Goal: Check status: Check status

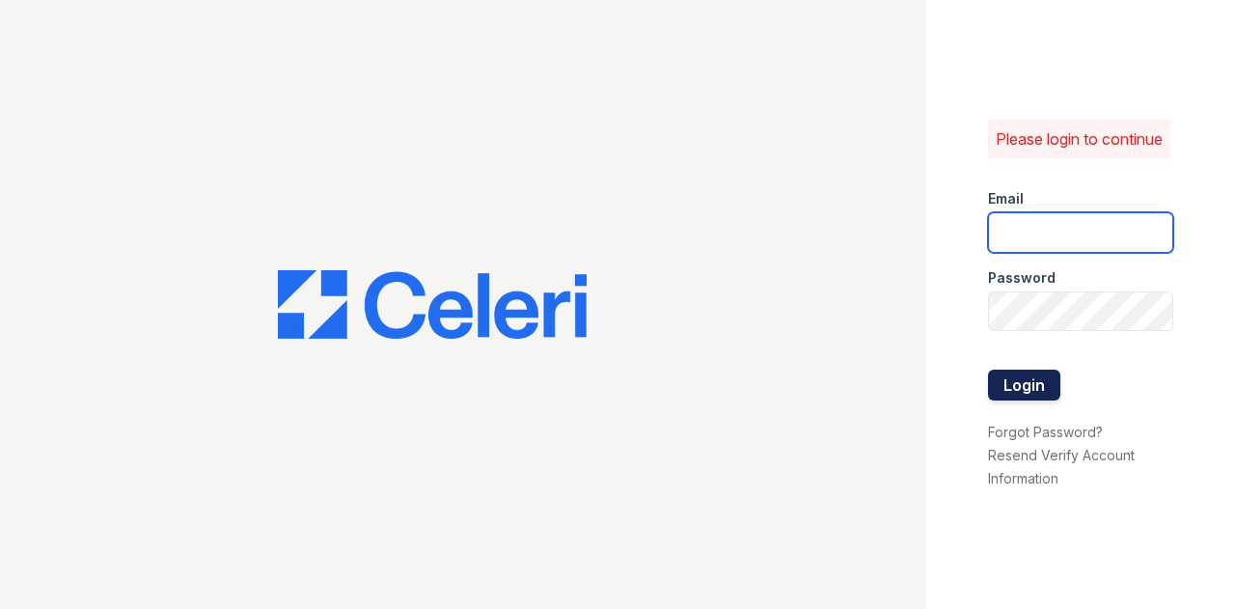
type input "[EMAIL_ADDRESS][DOMAIN_NAME]"
click at [1033, 398] on button "Login" at bounding box center [1024, 385] width 72 height 31
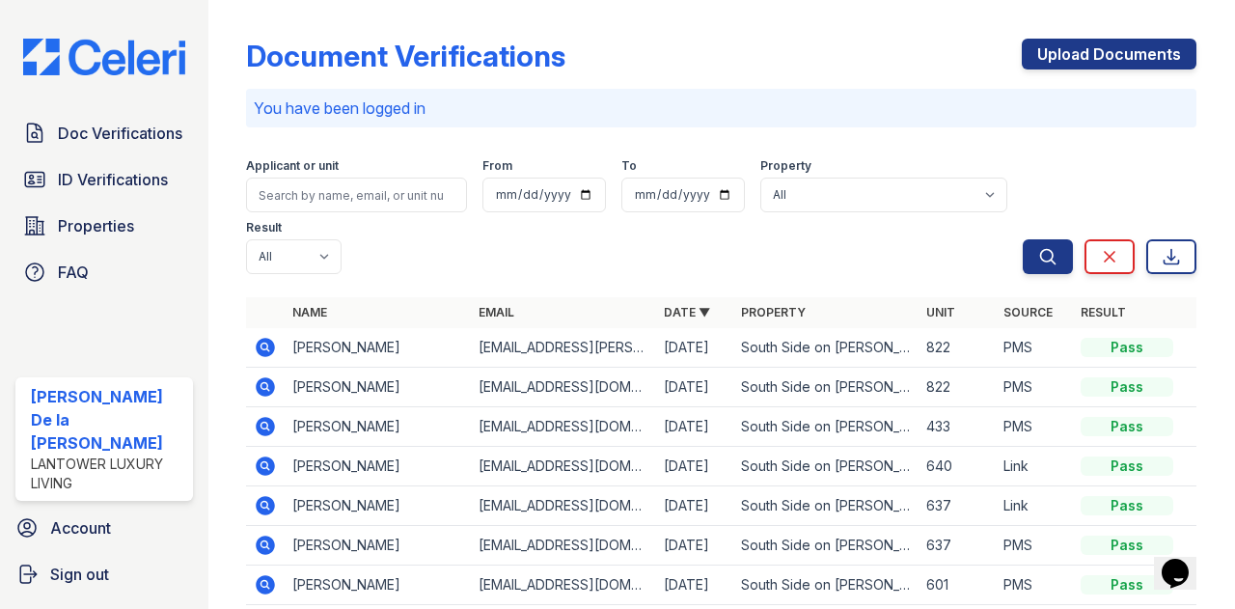
click at [268, 389] on icon at bounding box center [265, 386] width 23 height 23
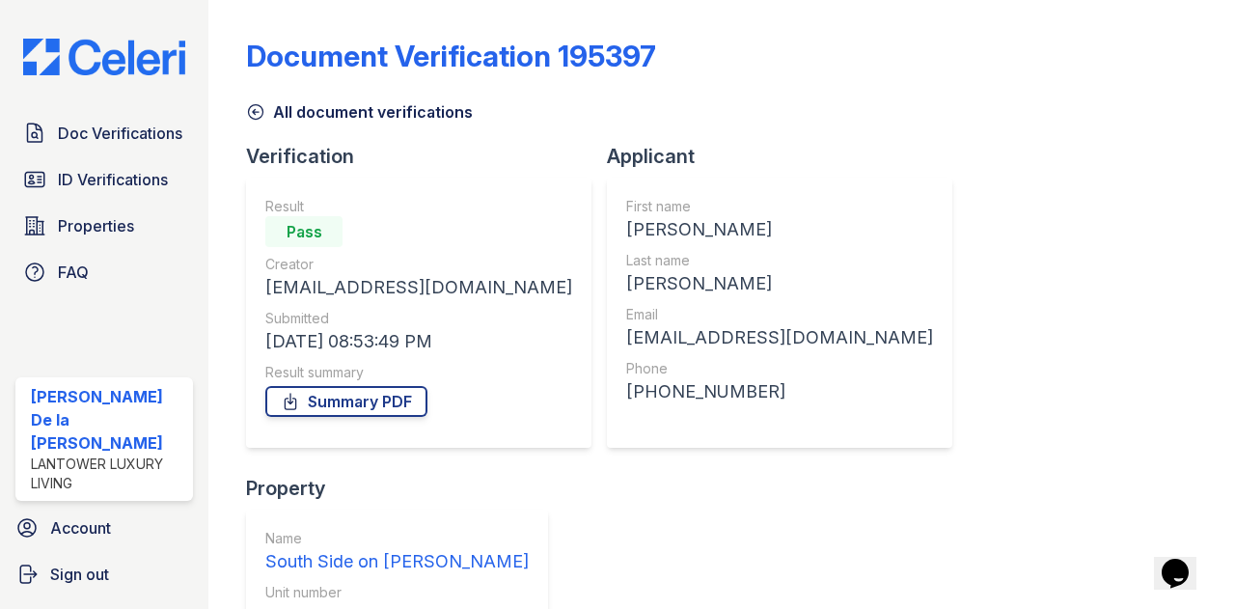
scroll to position [203, 0]
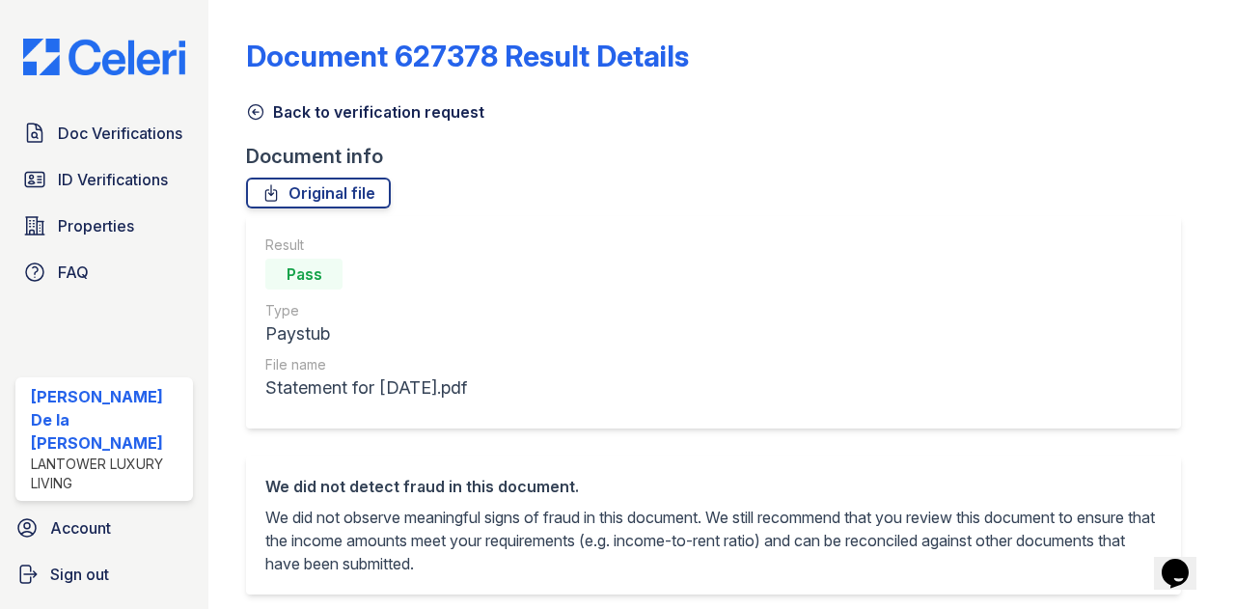
click at [255, 114] on icon at bounding box center [256, 112] width 14 height 14
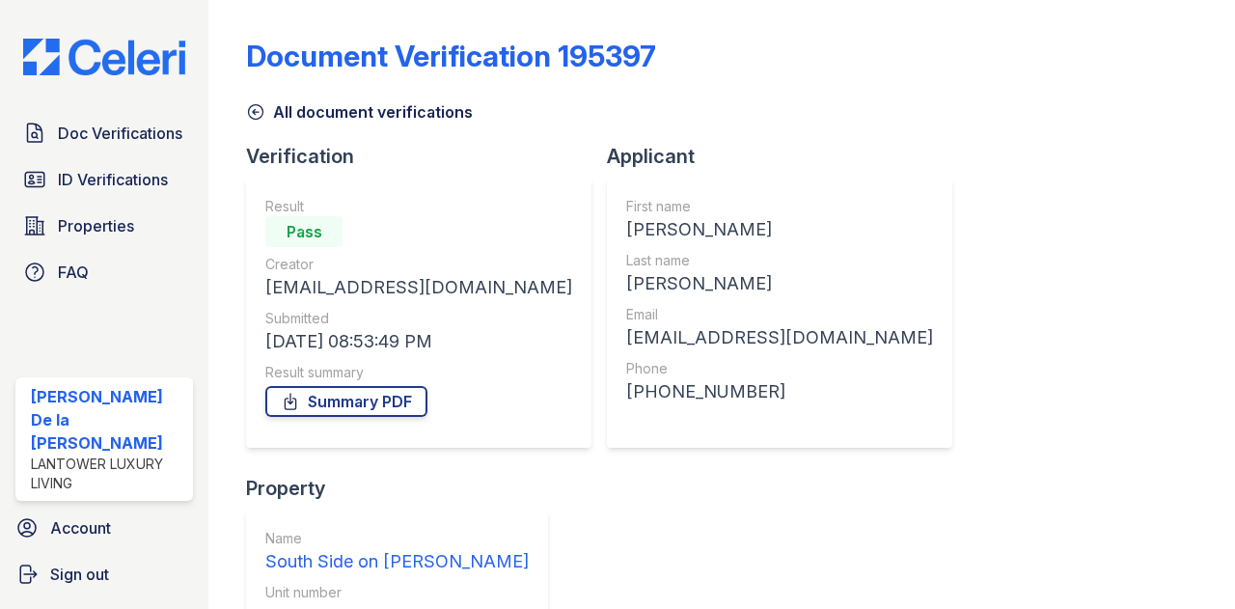
scroll to position [203, 0]
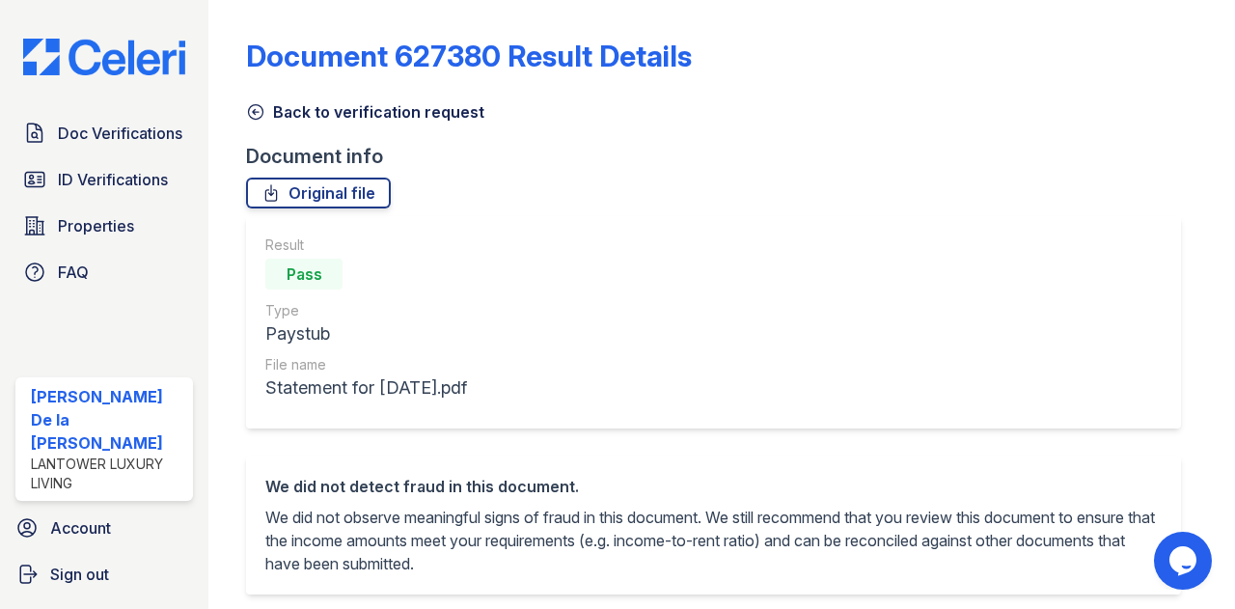
click at [261, 107] on icon at bounding box center [256, 112] width 14 height 14
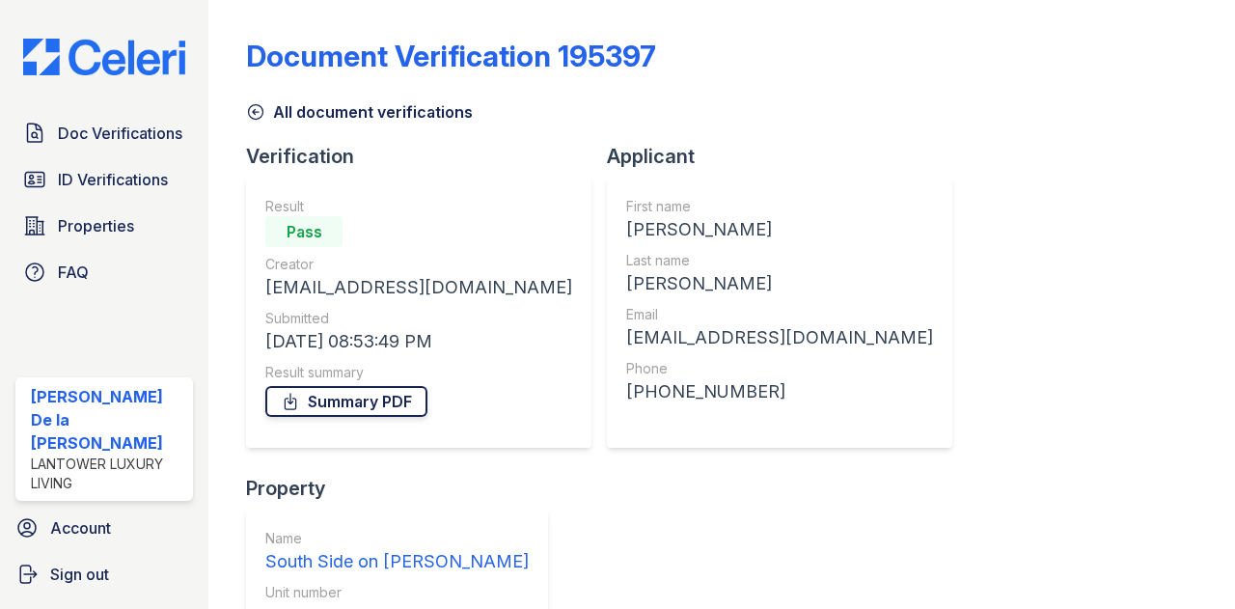
scroll to position [203, 0]
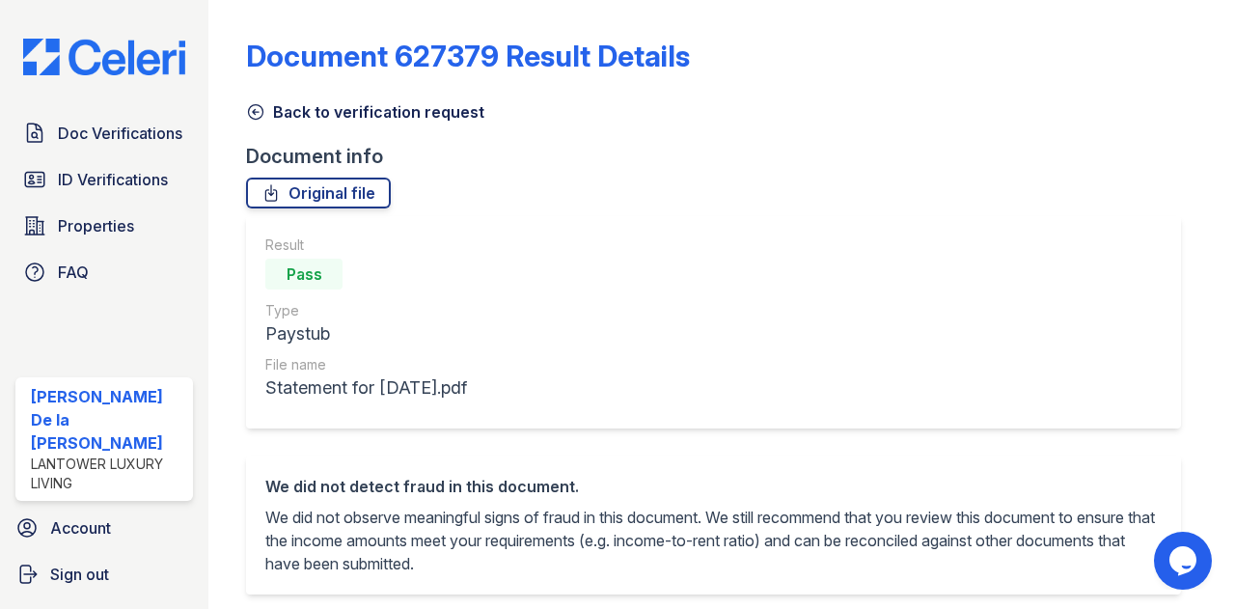
click at [260, 109] on icon at bounding box center [255, 111] width 19 height 19
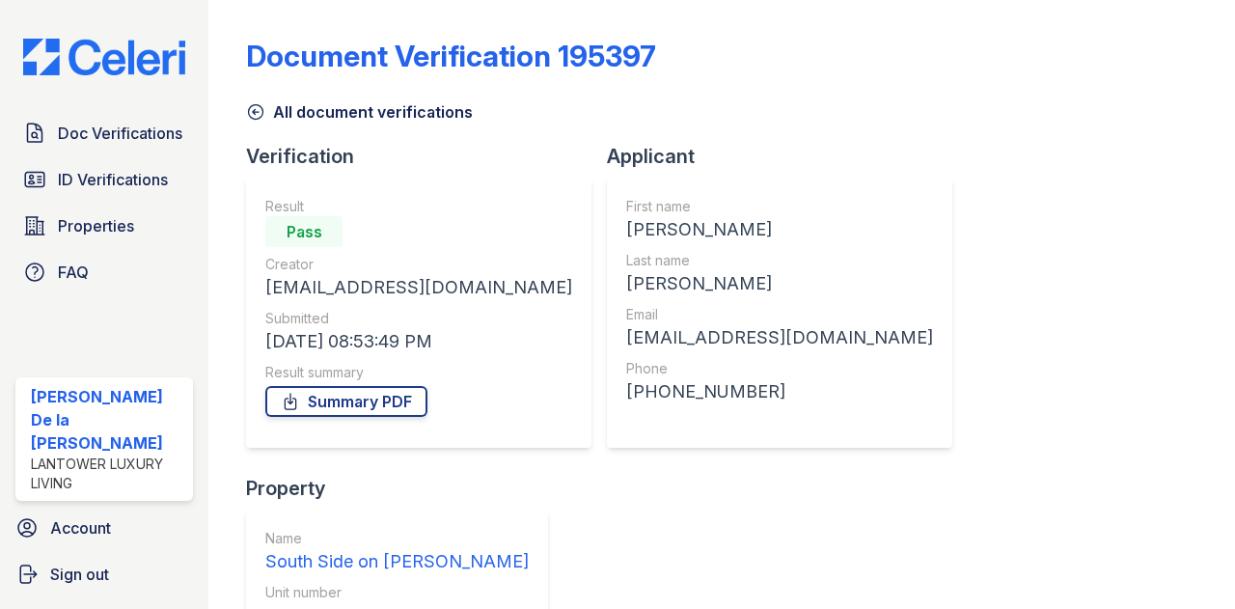
click at [253, 112] on icon at bounding box center [256, 112] width 14 height 14
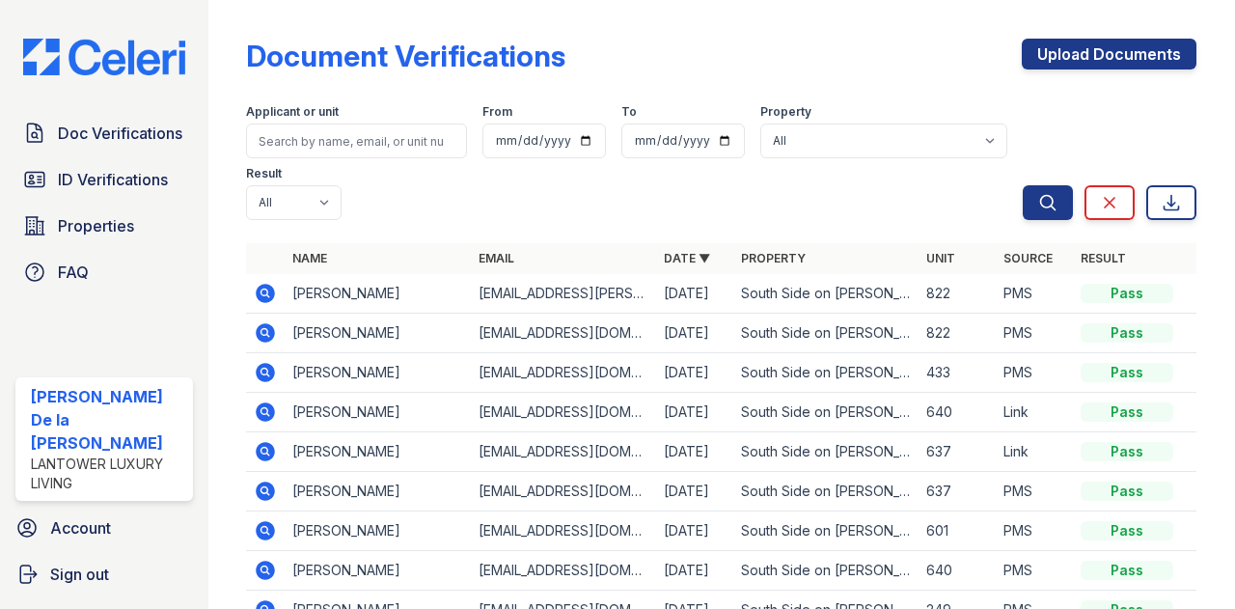
click at [264, 298] on icon at bounding box center [266, 293] width 19 height 19
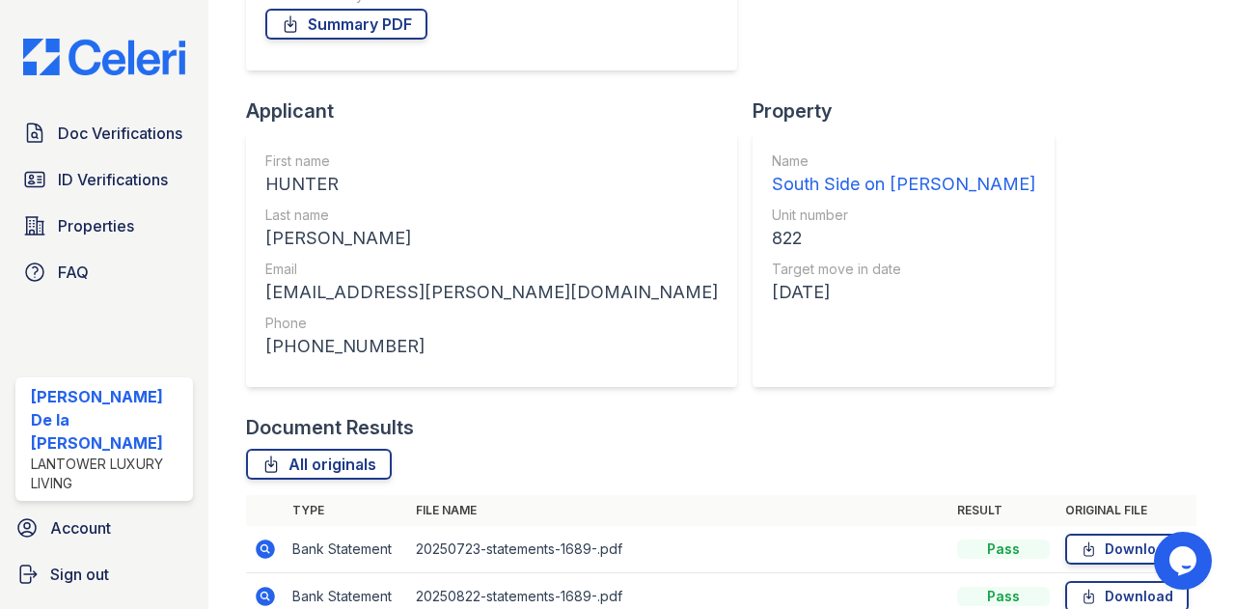
scroll to position [438, 0]
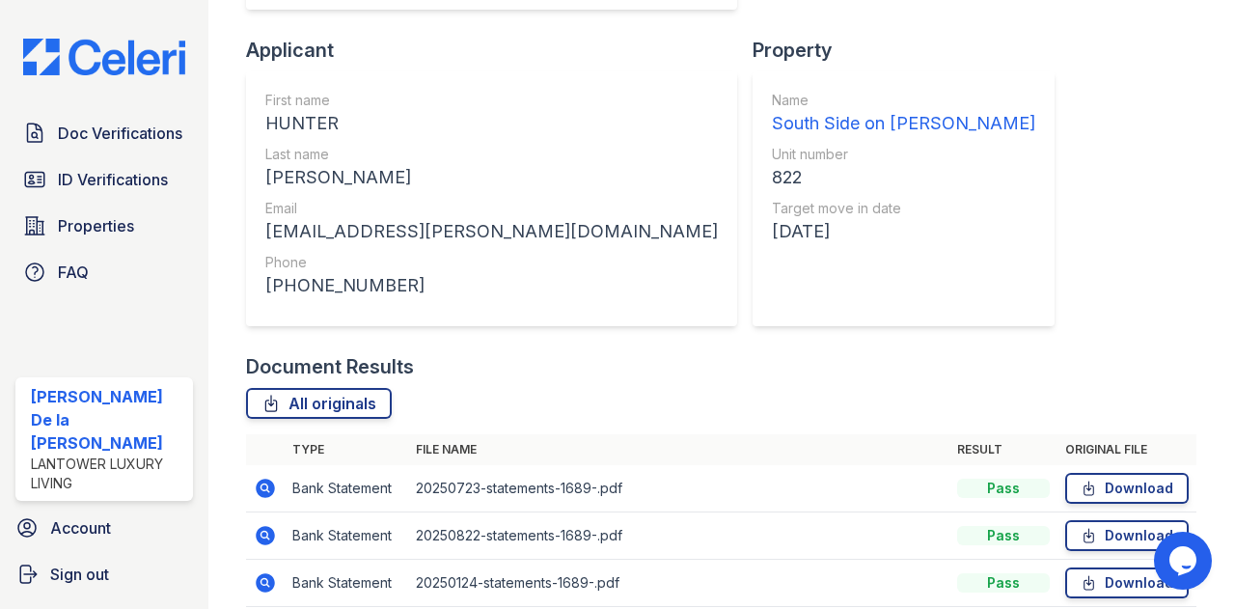
click at [262, 524] on icon at bounding box center [265, 535] width 23 height 23
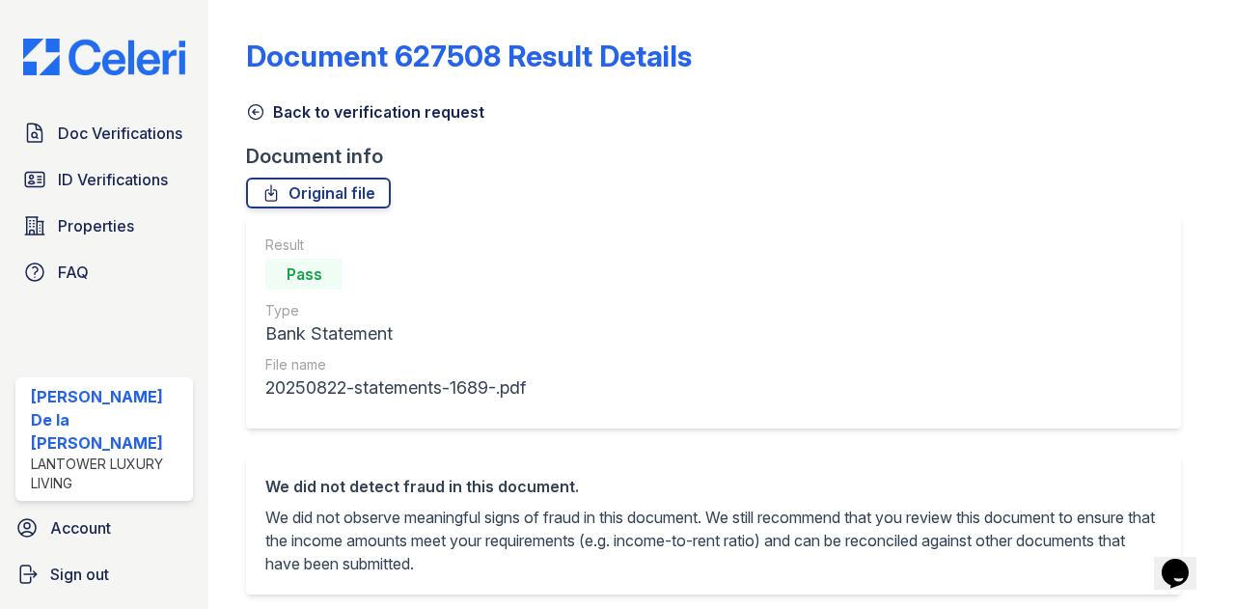
click at [257, 123] on link "Back to verification request" at bounding box center [365, 111] width 238 height 23
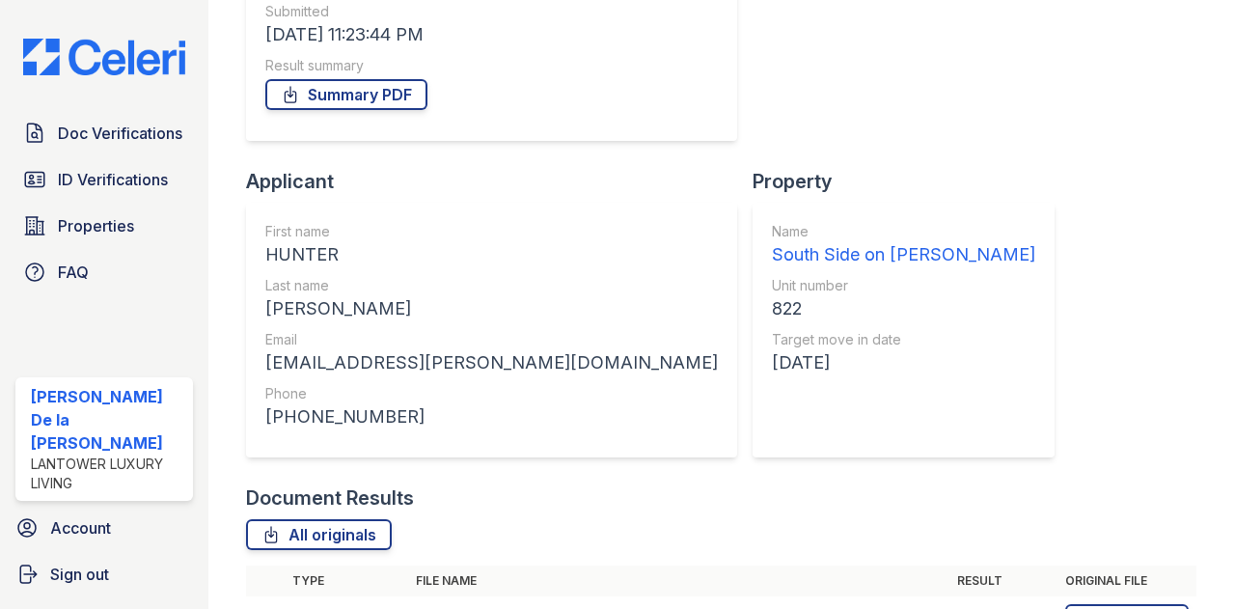
scroll to position [309, 0]
click at [269, 606] on icon at bounding box center [265, 617] width 23 height 23
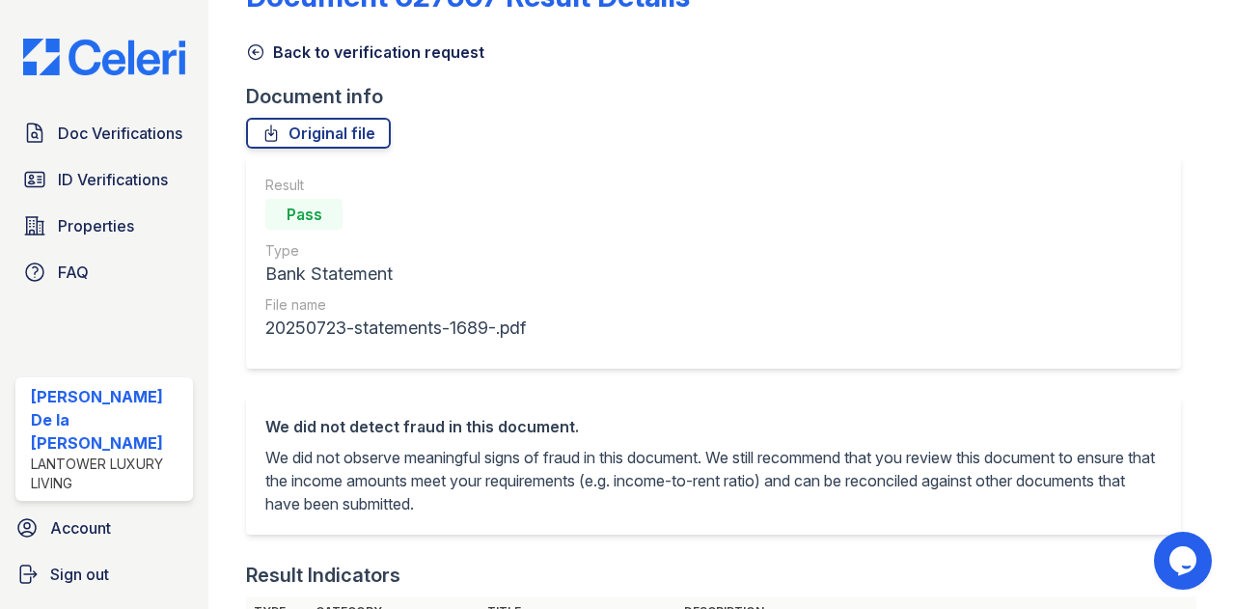
scroll to position [54, 0]
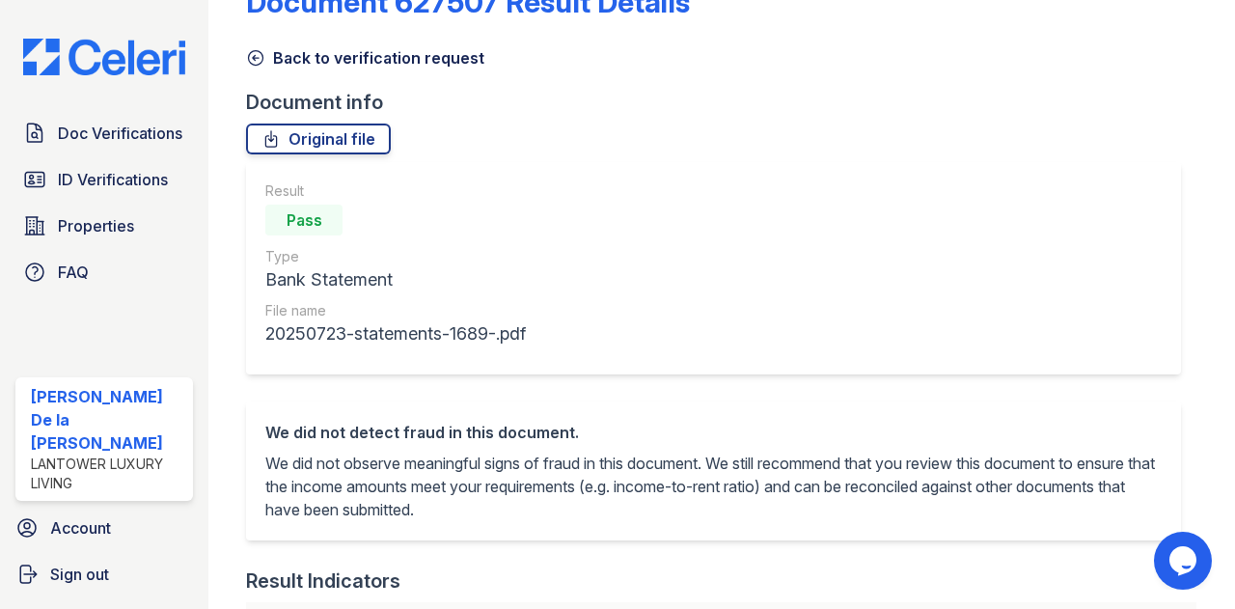
click at [257, 63] on icon at bounding box center [255, 57] width 19 height 19
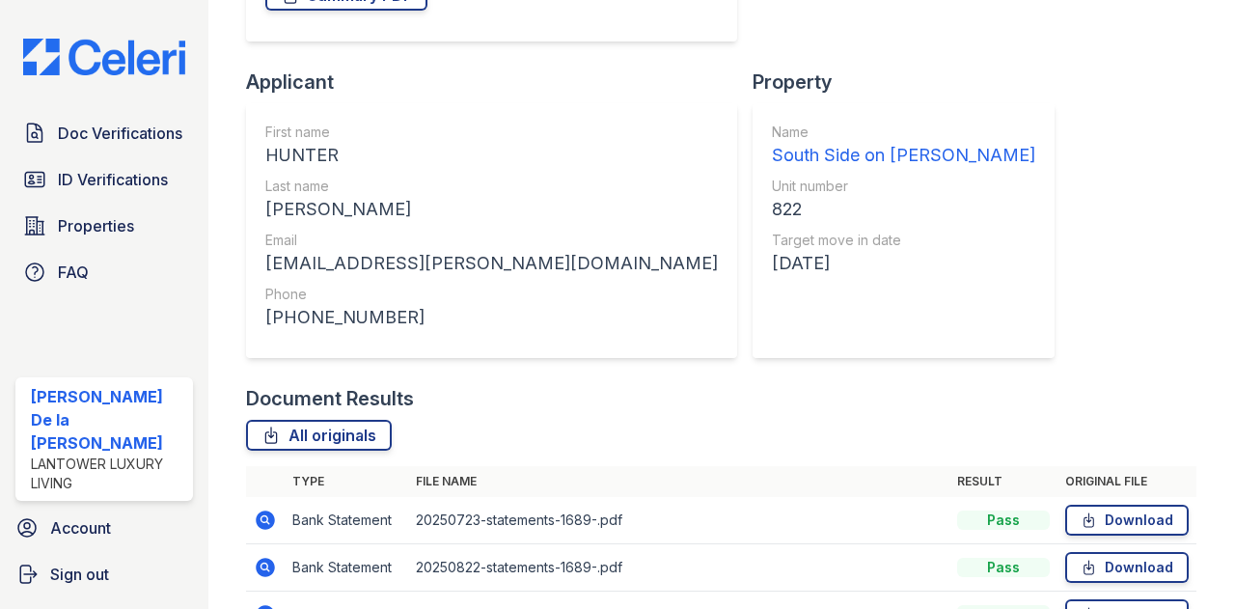
scroll to position [416, 0]
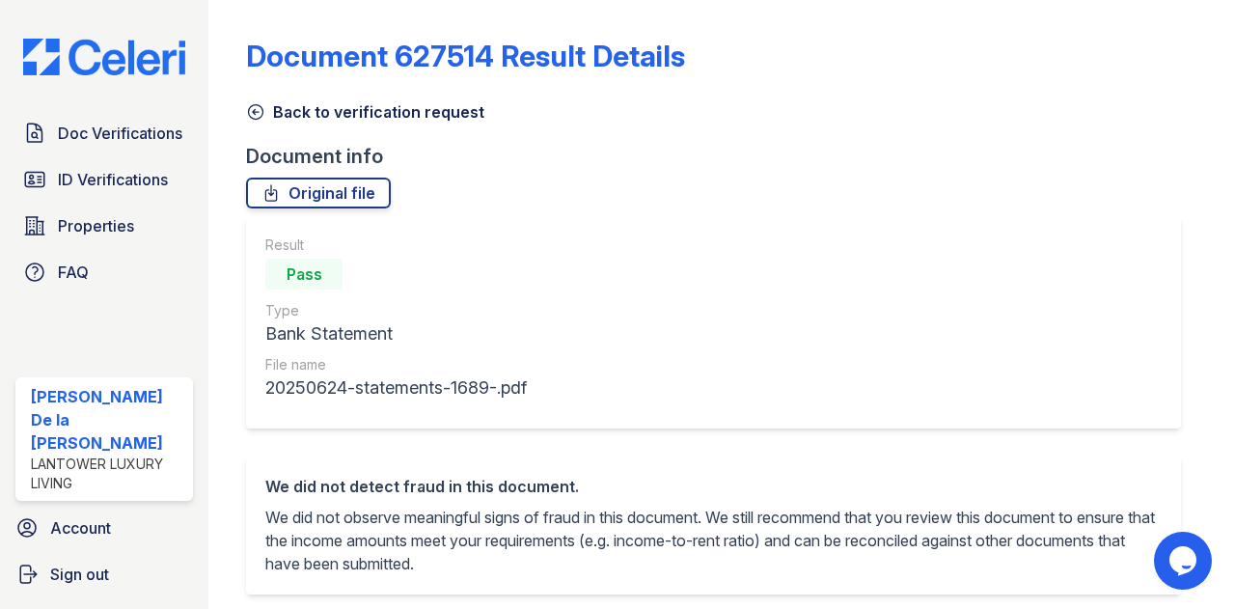
click at [262, 110] on icon at bounding box center [255, 111] width 19 height 19
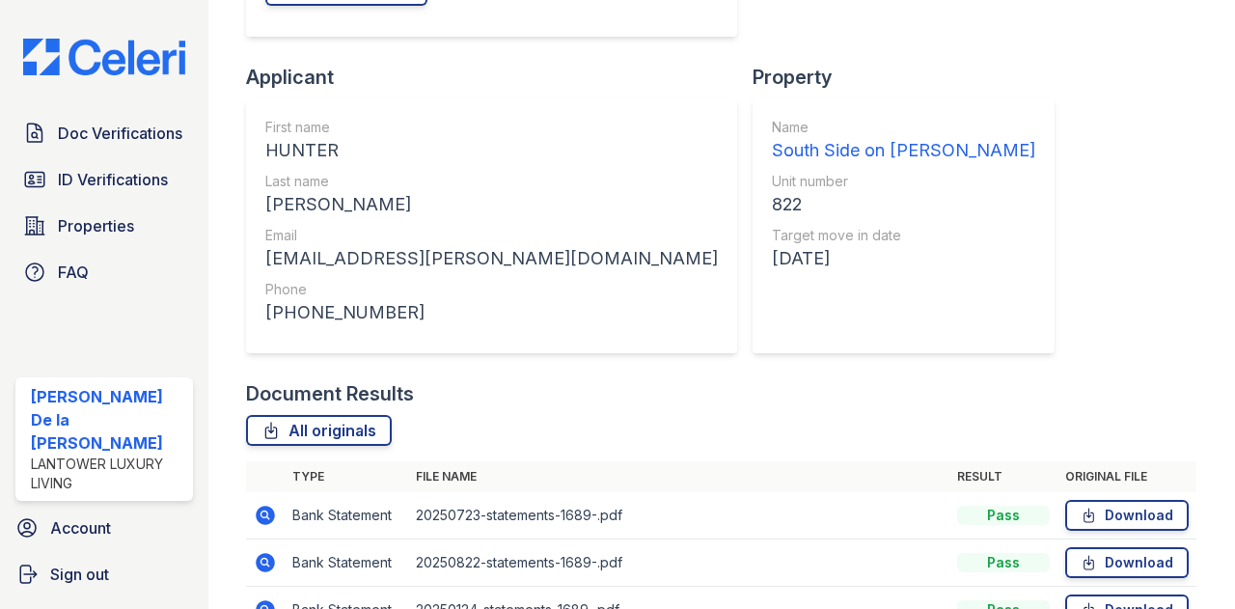
scroll to position [413, 0]
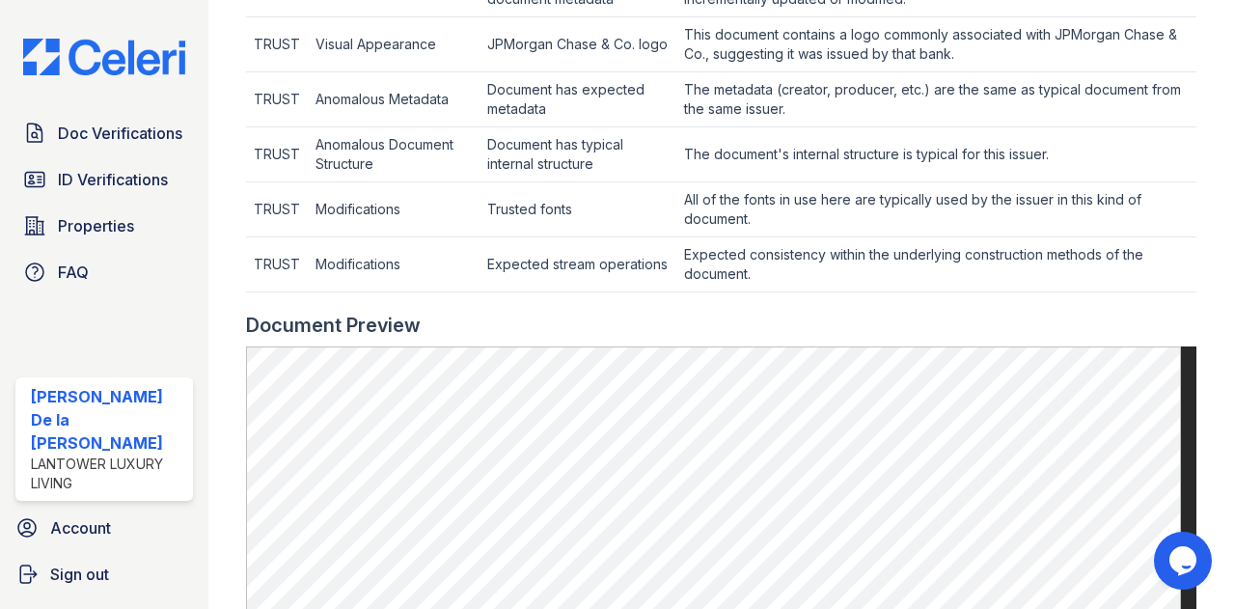
scroll to position [728, 0]
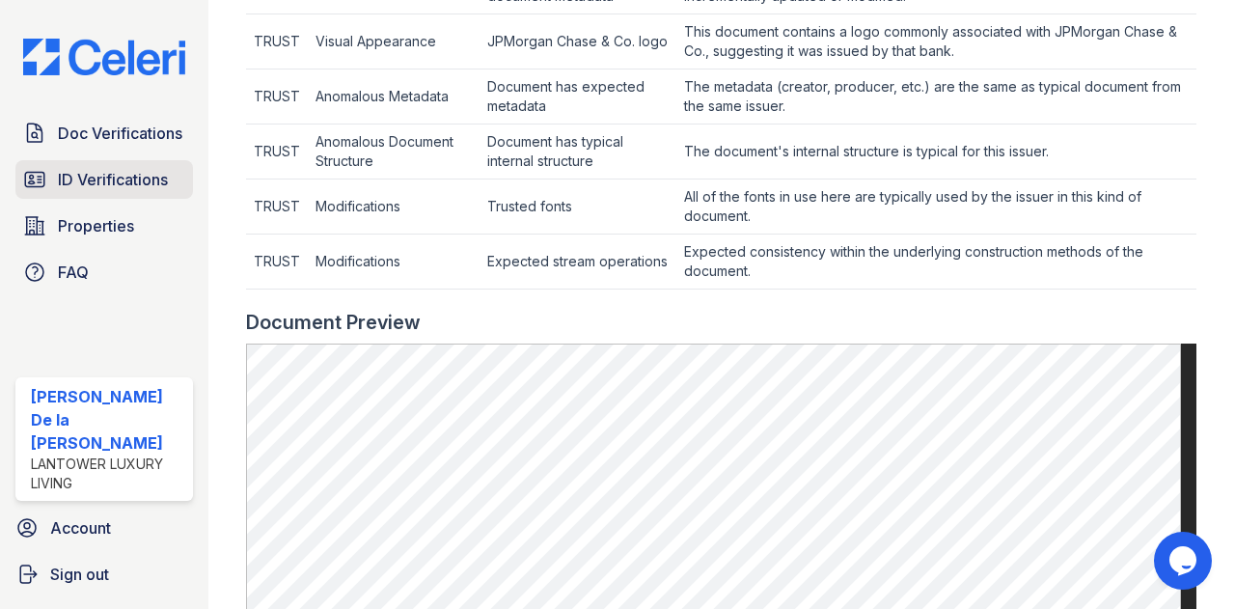
click at [41, 191] on icon at bounding box center [34, 179] width 23 height 23
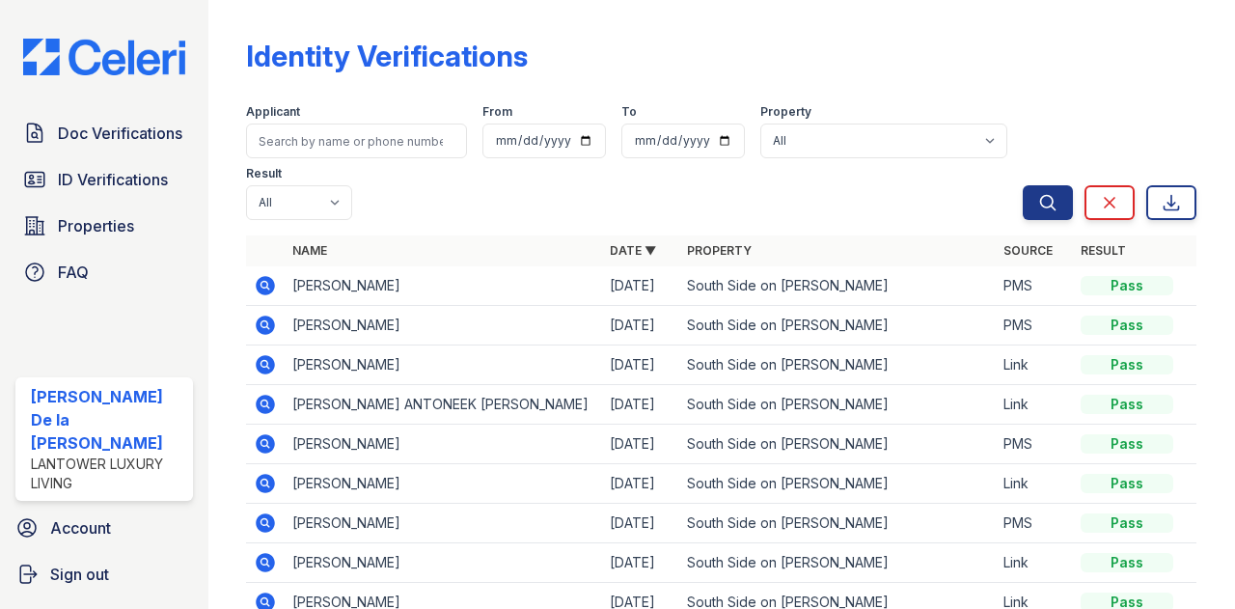
click at [269, 282] on icon at bounding box center [266, 285] width 19 height 19
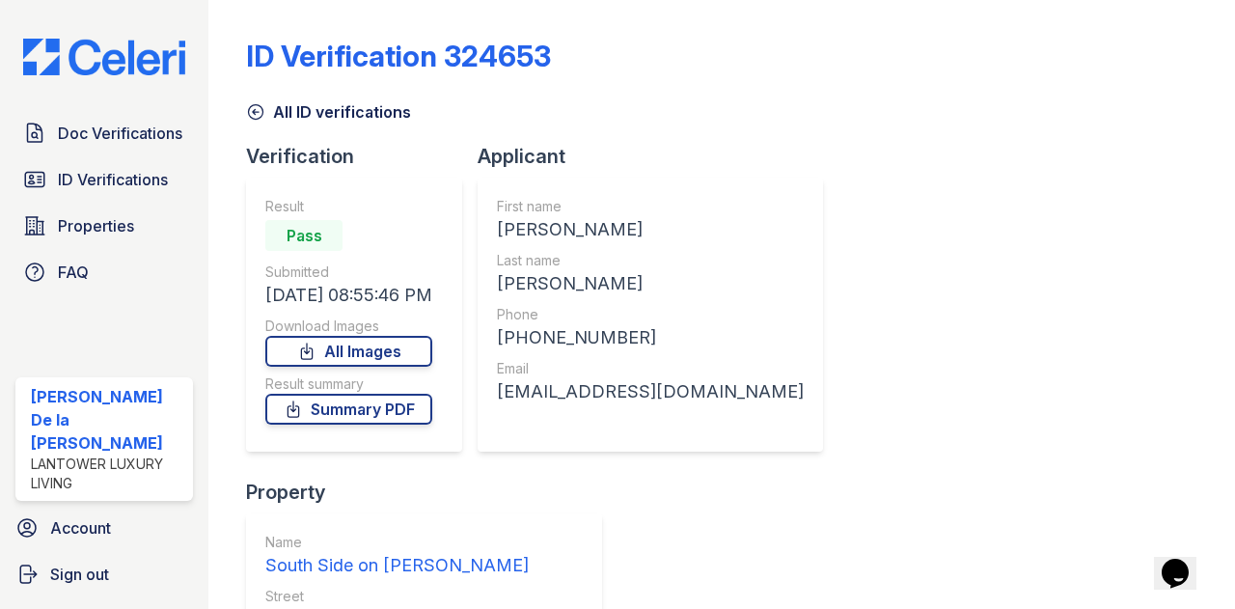
scroll to position [228, 0]
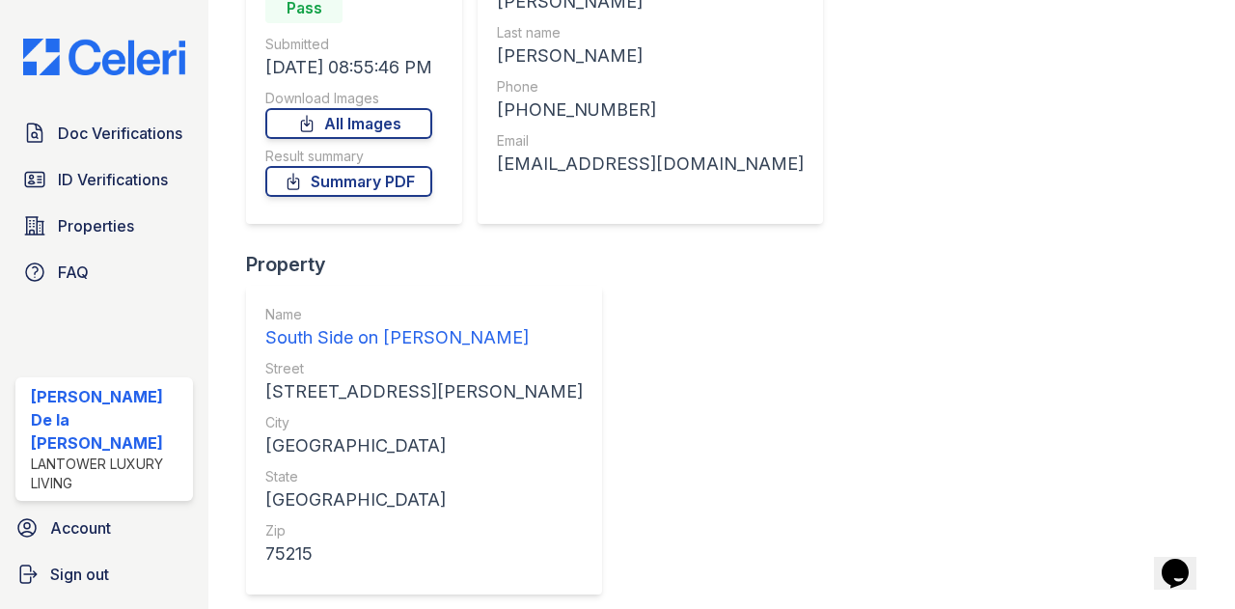
click at [106, 191] on span "ID Verifications" at bounding box center [113, 179] width 110 height 23
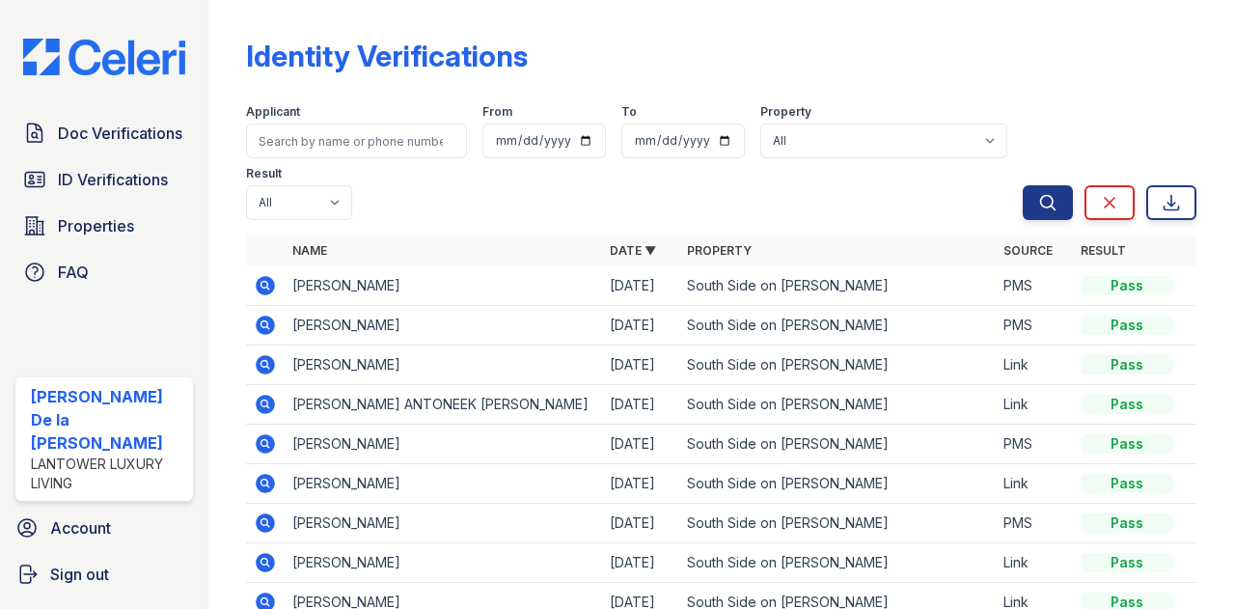
click at [266, 284] on icon at bounding box center [264, 284] width 5 height 5
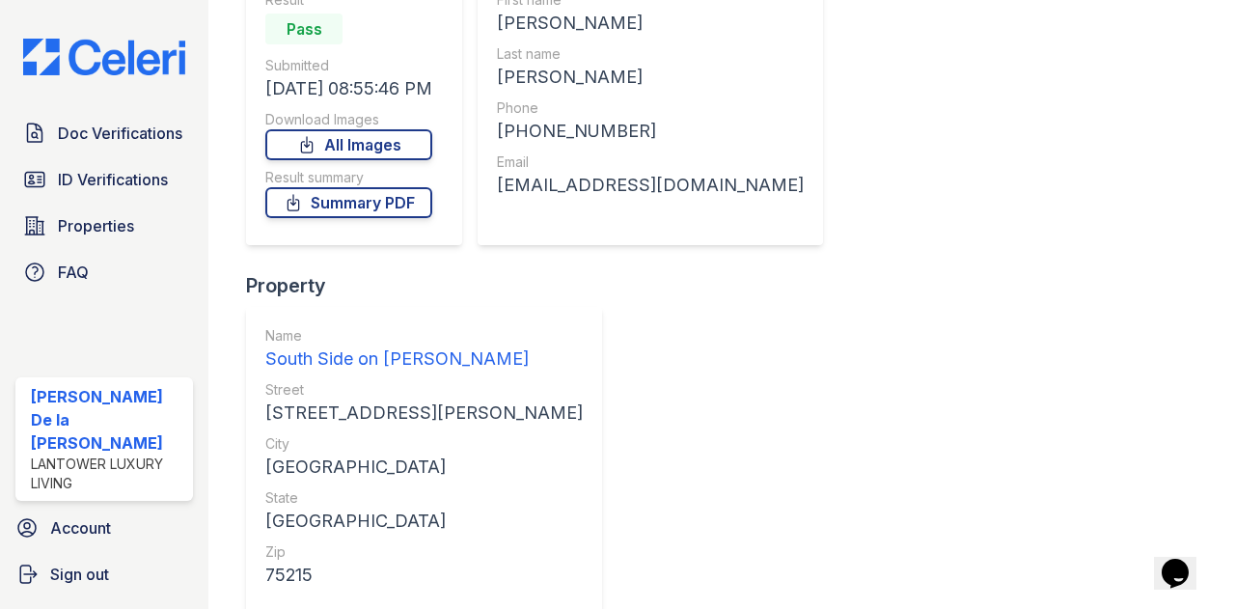
scroll to position [208, 0]
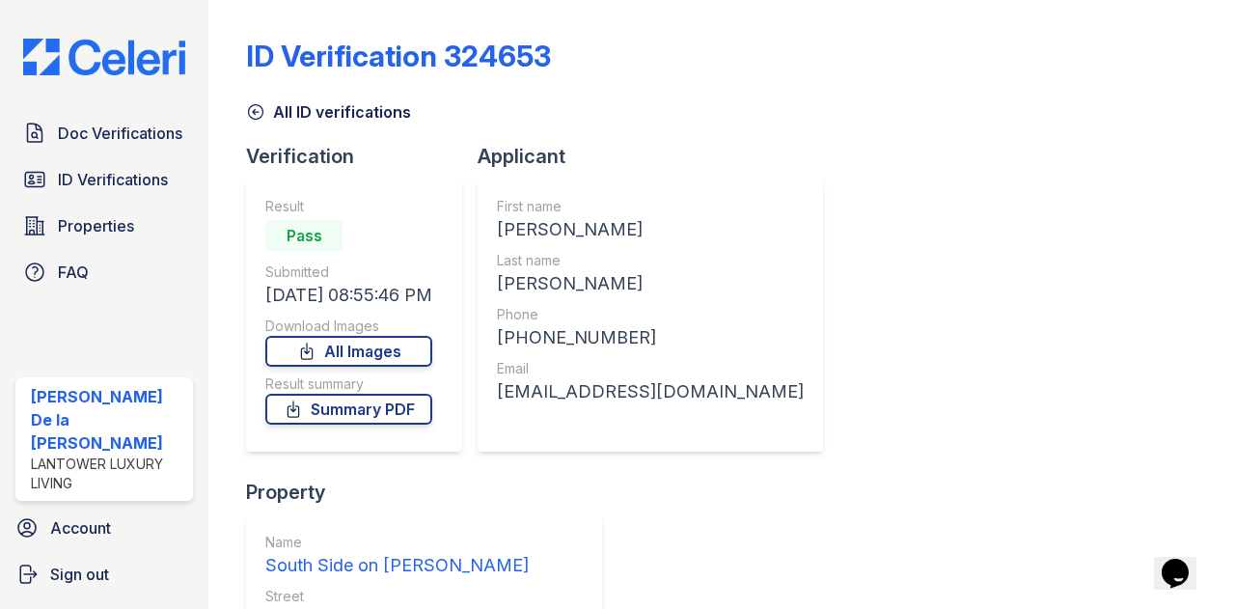
scroll to position [1, 0]
click at [110, 191] on span "ID Verifications" at bounding box center [113, 179] width 110 height 23
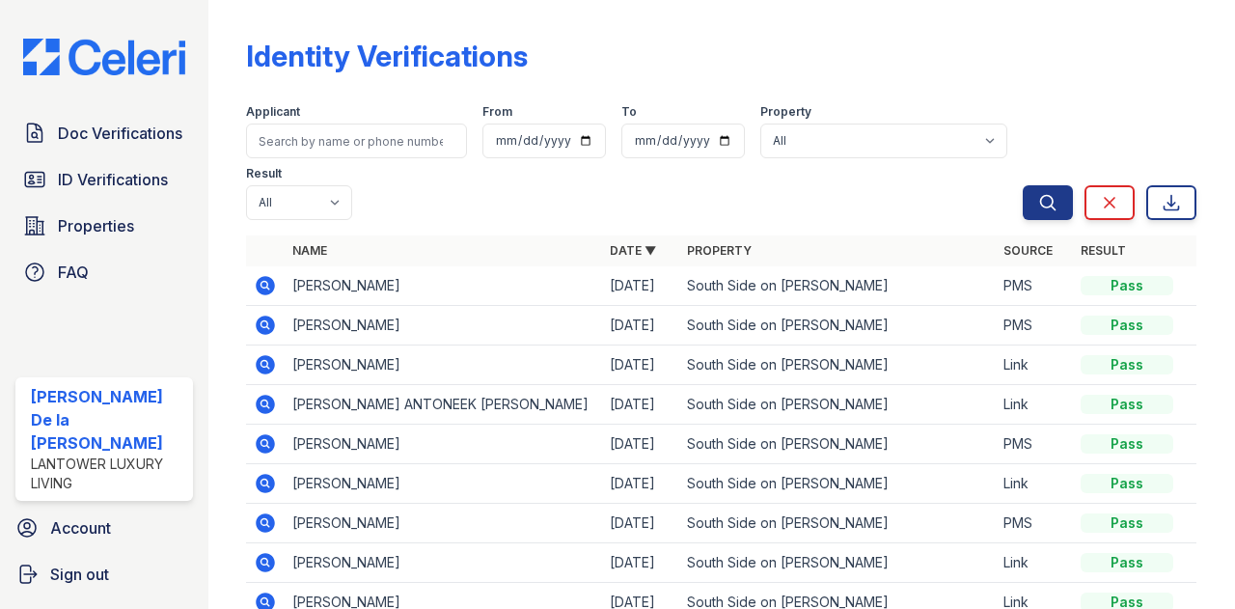
click at [274, 318] on icon at bounding box center [265, 325] width 23 height 23
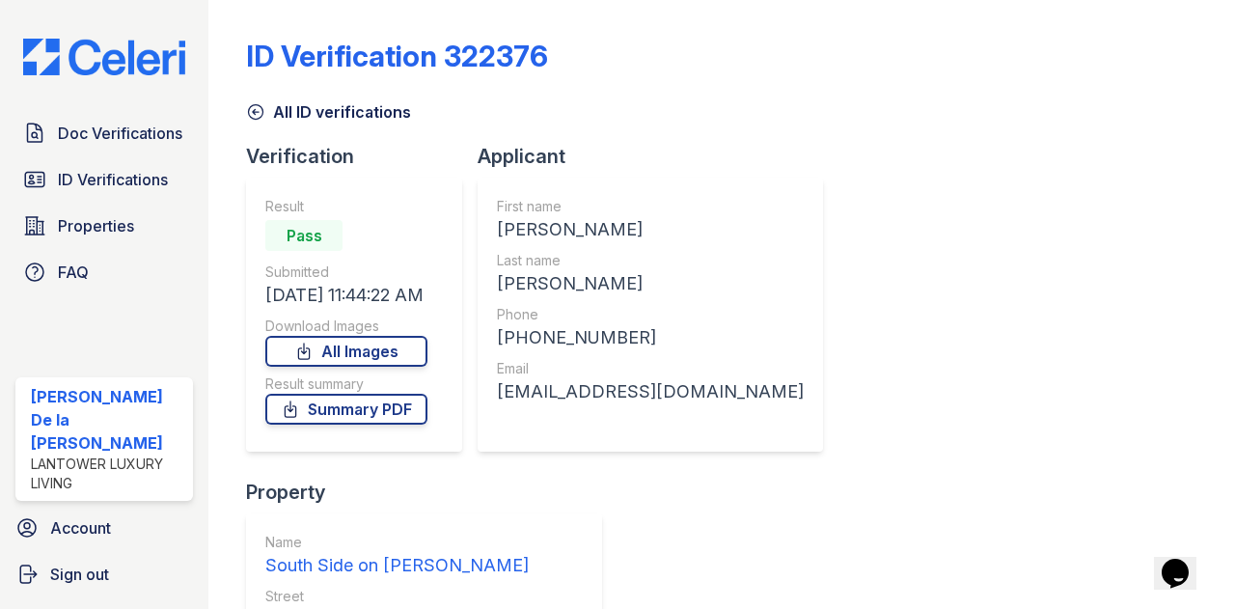
scroll to position [201, 0]
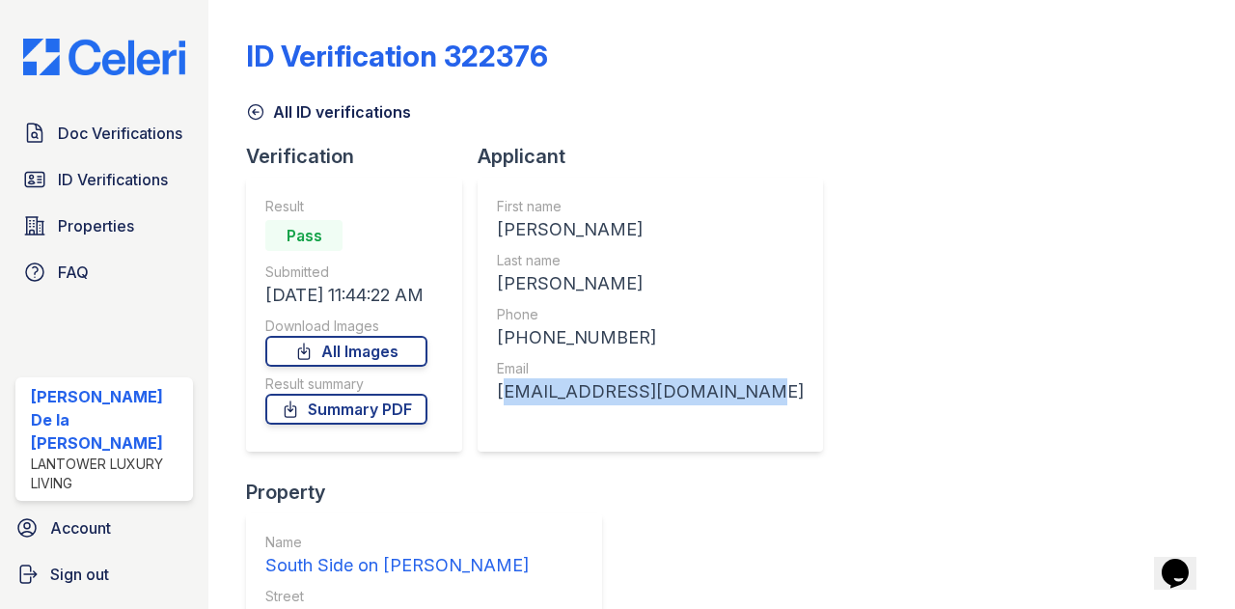
drag, startPoint x: 498, startPoint y: 391, endPoint x: 716, endPoint y: 398, distance: 218.2
click at [716, 398] on div "First name Dallas Ray Last name Nickell Phone +13234469909 Email dallasnickell1…" at bounding box center [650, 315] width 345 height 274
click at [693, 400] on div "dallasnickell11@gmail.com" at bounding box center [650, 391] width 307 height 27
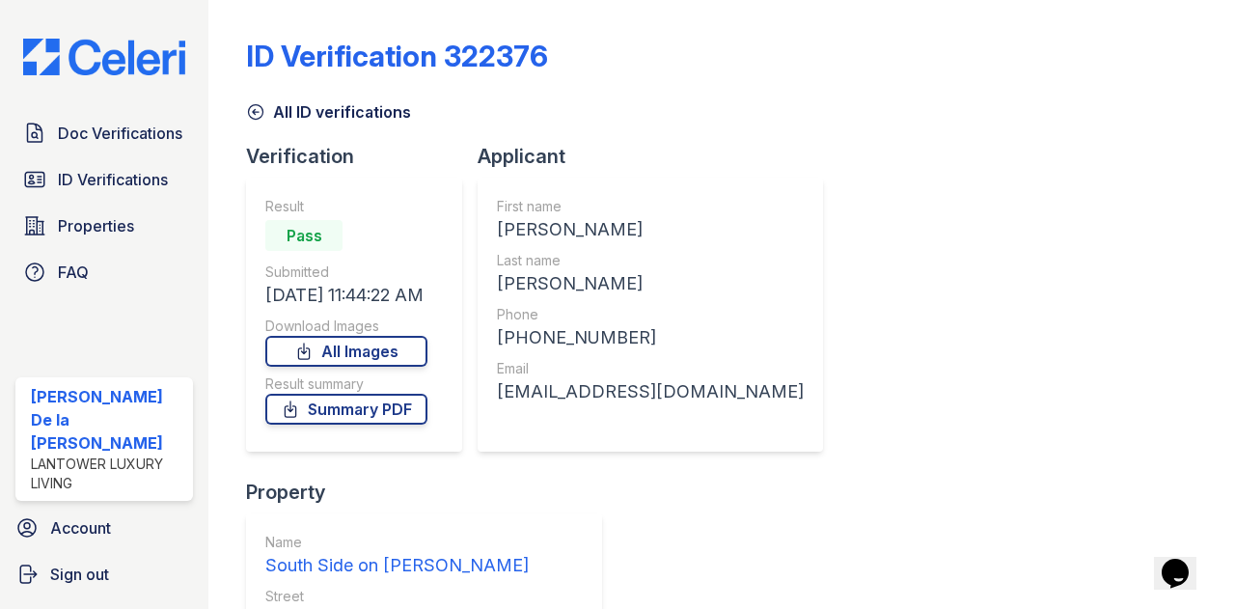
click at [643, 397] on div "dallasnickell11@gmail.com" at bounding box center [650, 391] width 307 height 27
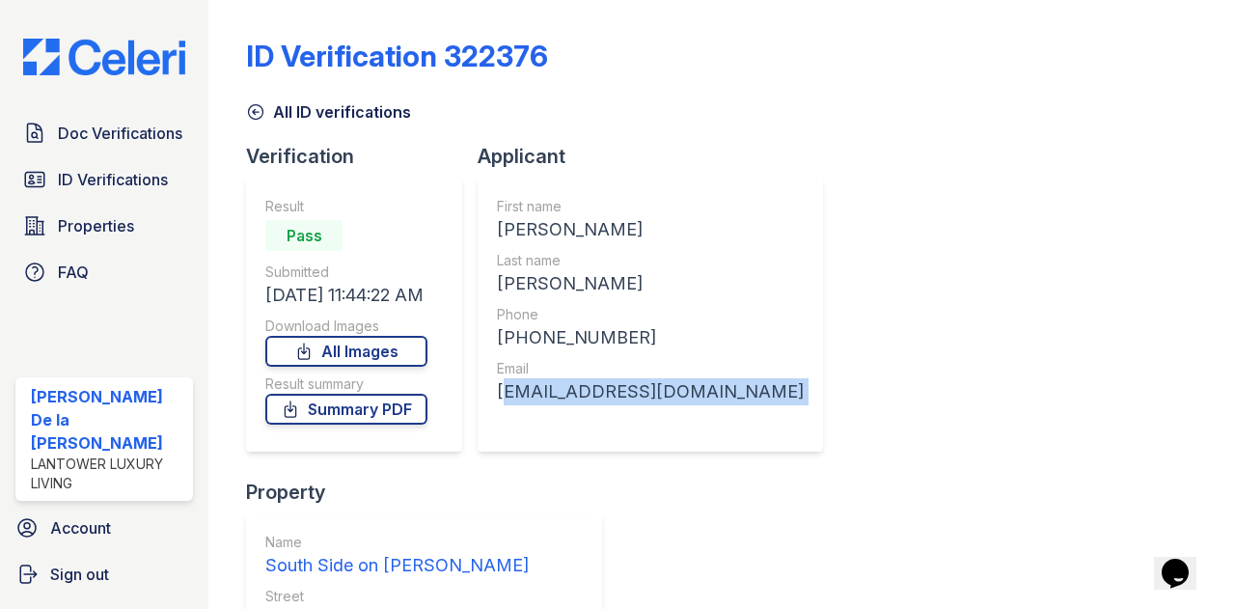
click at [643, 397] on div "dallasnickell11@gmail.com" at bounding box center [650, 391] width 307 height 27
click at [643, 406] on div "First name Dallas Ray Last name Nickell Phone +13234469909 Email dallasnickell1…" at bounding box center [650, 314] width 307 height 235
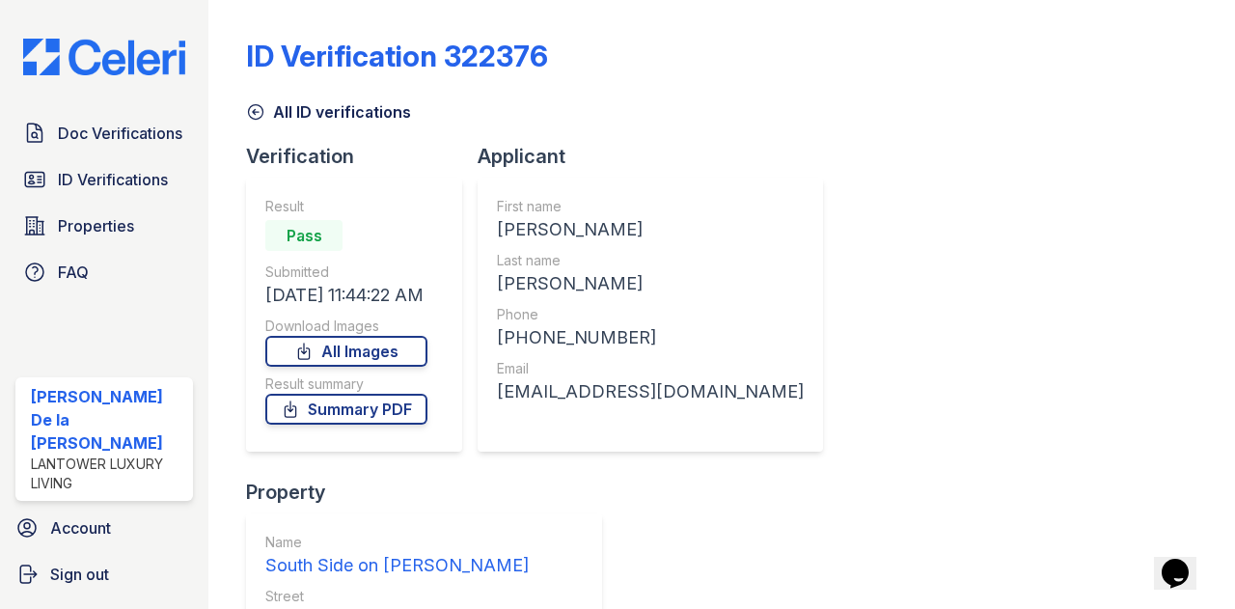
click at [565, 395] on div "dallasnickell11@gmail.com" at bounding box center [650, 391] width 307 height 27
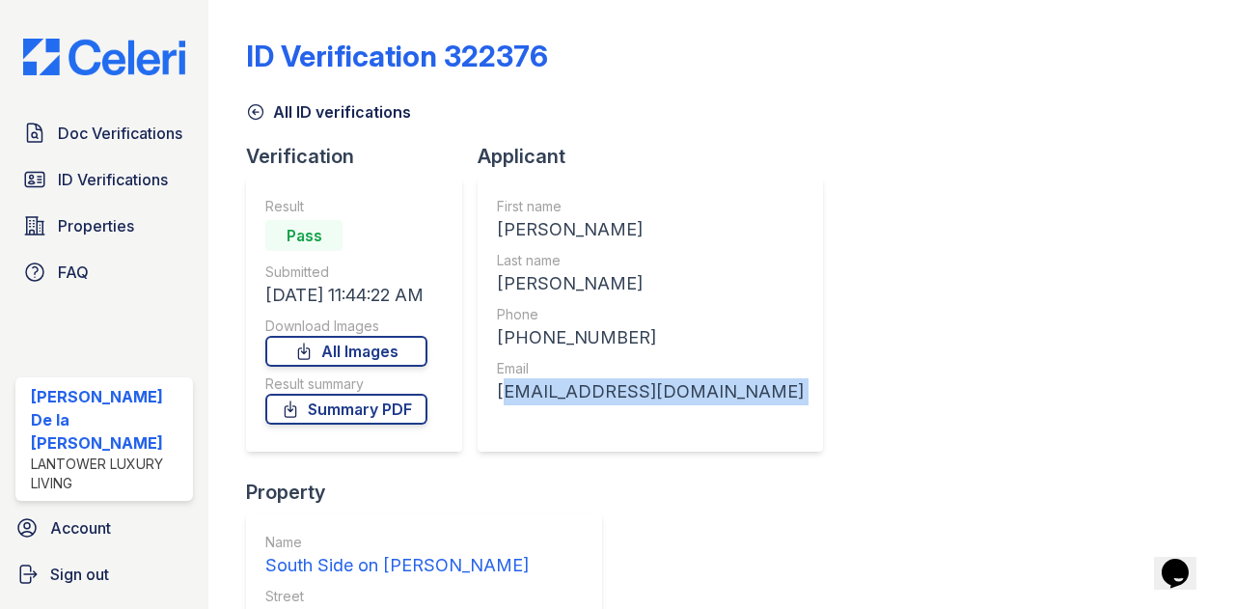
click at [565, 395] on div "dallasnickell11@gmail.com" at bounding box center [650, 391] width 307 height 27
drag, startPoint x: 501, startPoint y: 389, endPoint x: 715, endPoint y: 408, distance: 215.1
click at [715, 408] on div "First name Dallas Ray Last name Nickell Phone +13234469909 Email dallasnickell1…" at bounding box center [650, 315] width 345 height 274
copy div "dallasnickell11@gmail.com"
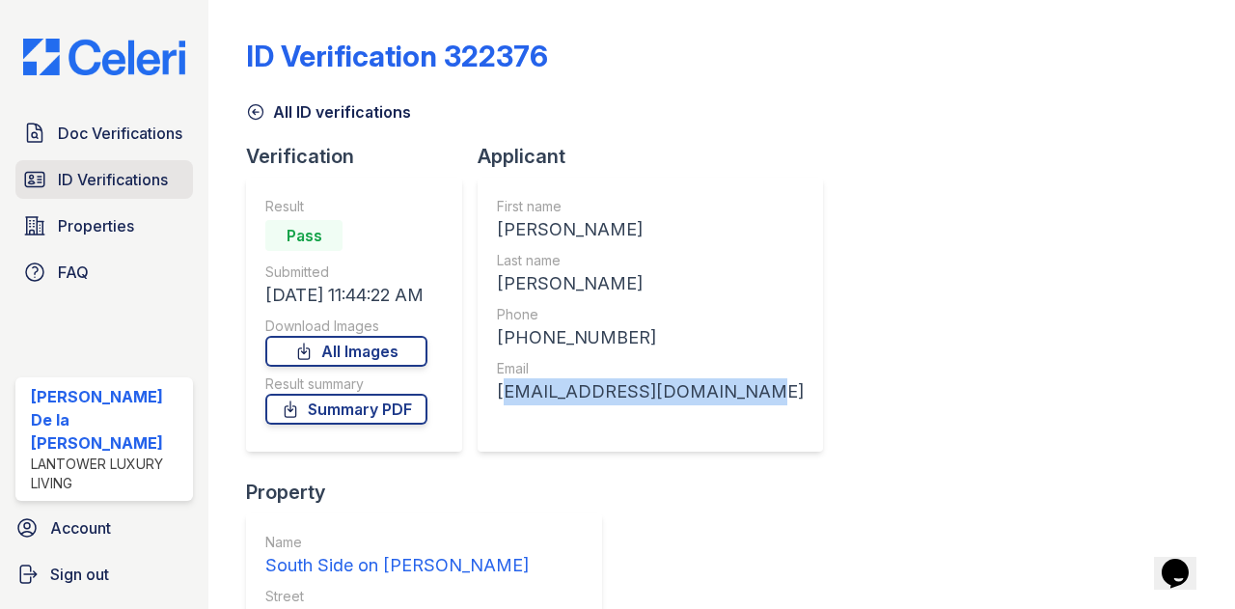
click at [149, 191] on span "ID Verifications" at bounding box center [113, 179] width 110 height 23
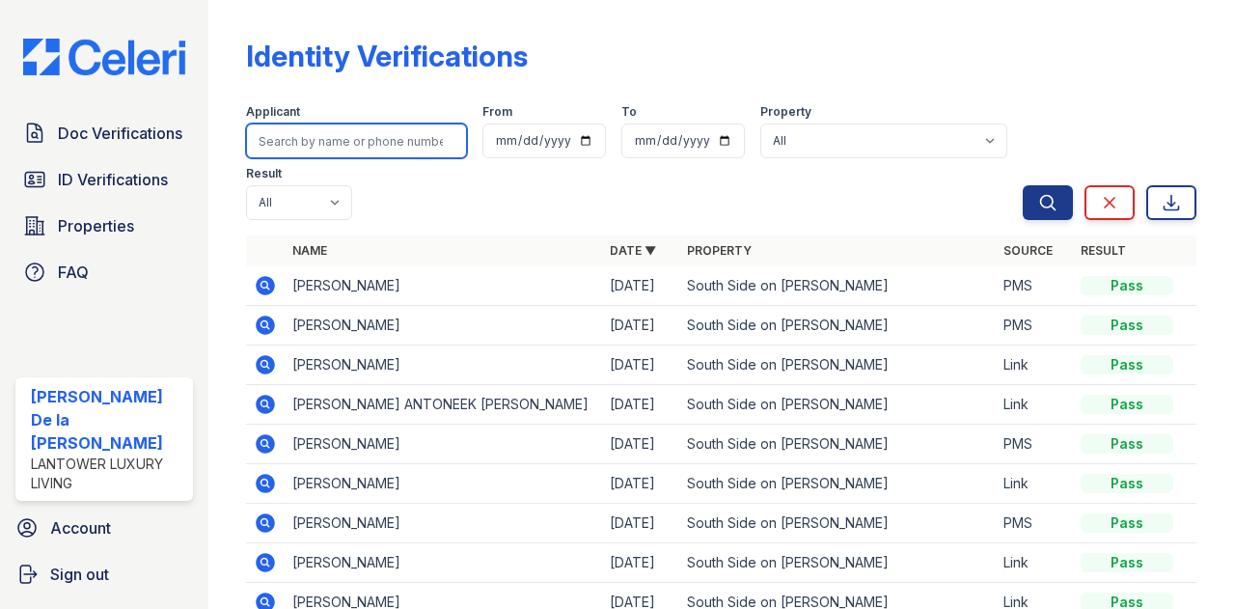
click at [343, 142] on input "search" at bounding box center [356, 141] width 221 height 35
type input "dallas"
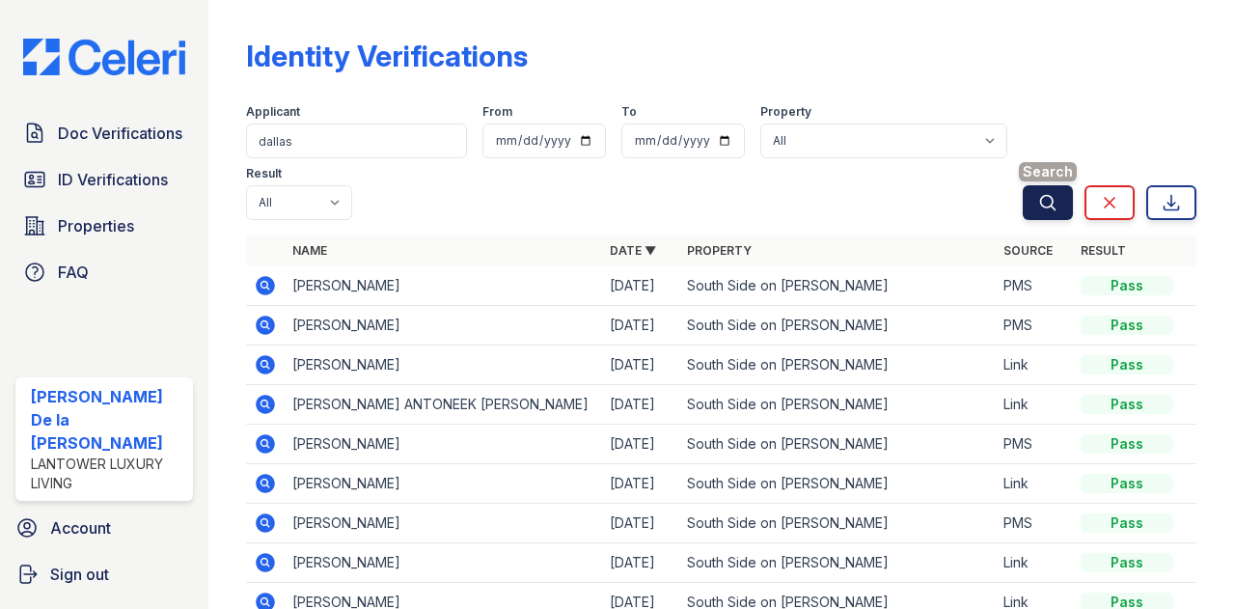
click at [1034, 212] on button "Search" at bounding box center [1048, 202] width 50 height 35
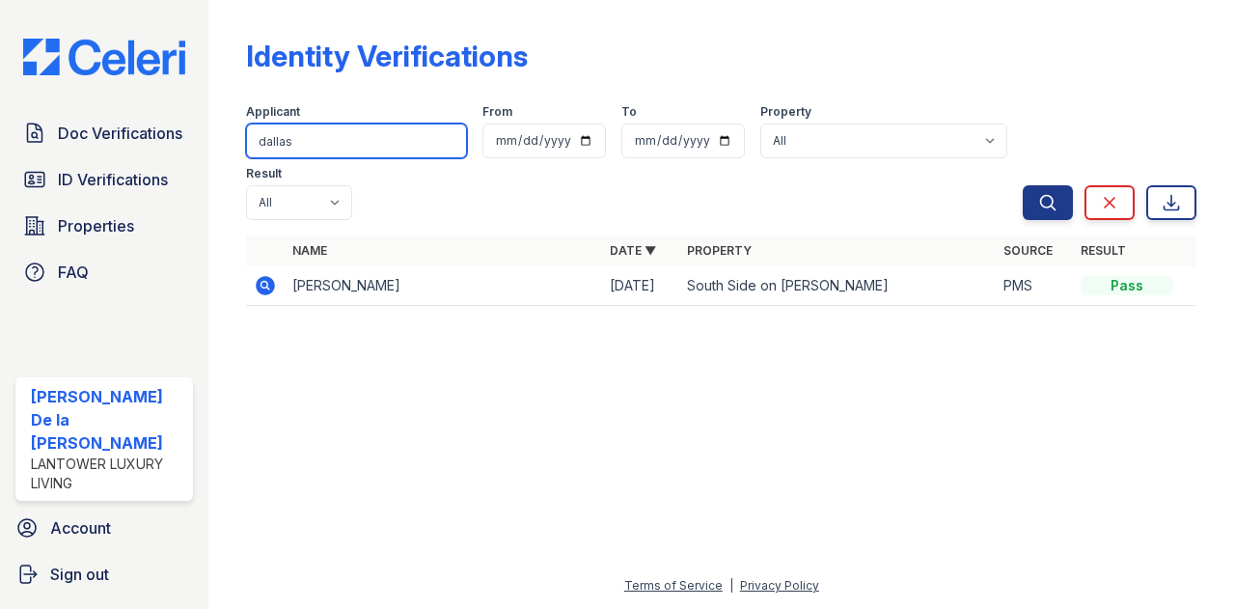
click at [405, 148] on input "dallas" at bounding box center [356, 141] width 221 height 35
click at [262, 287] on icon at bounding box center [265, 285] width 23 height 23
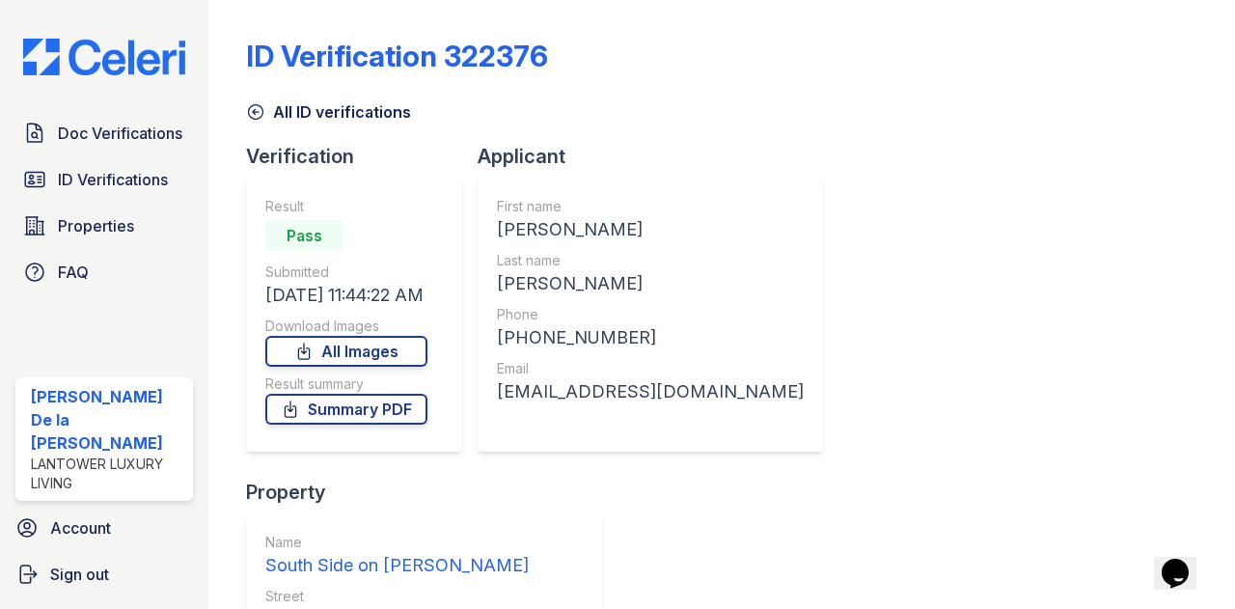
scroll to position [228, 0]
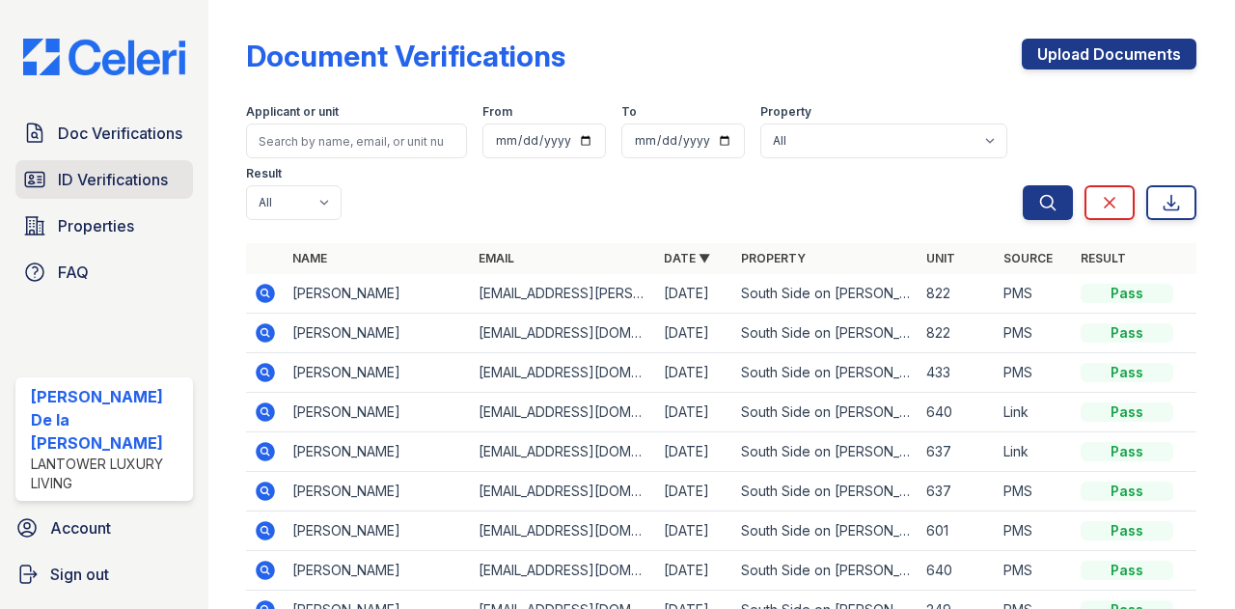
click at [166, 191] on span "ID Verifications" at bounding box center [113, 179] width 110 height 23
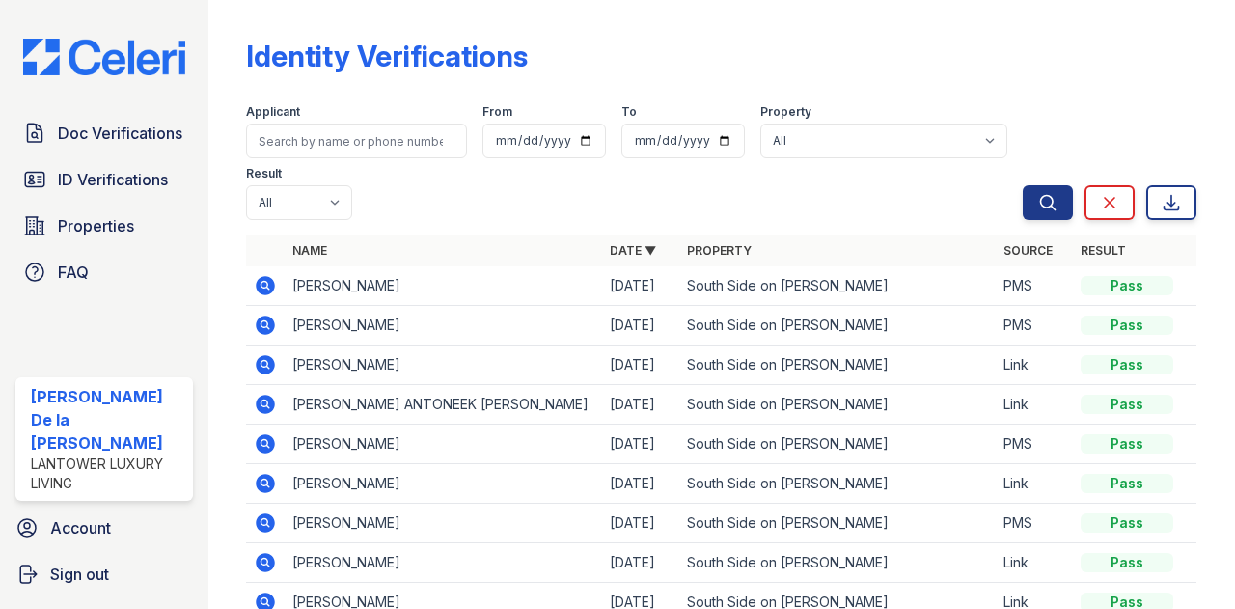
click at [268, 278] on icon at bounding box center [266, 285] width 19 height 19
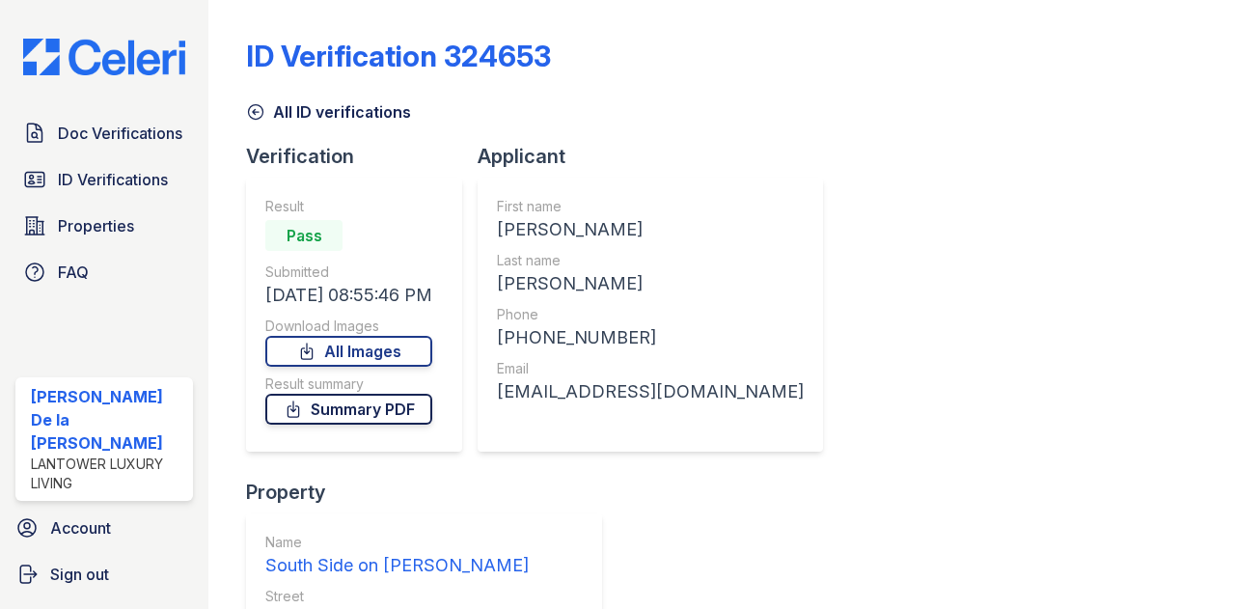
scroll to position [228, 0]
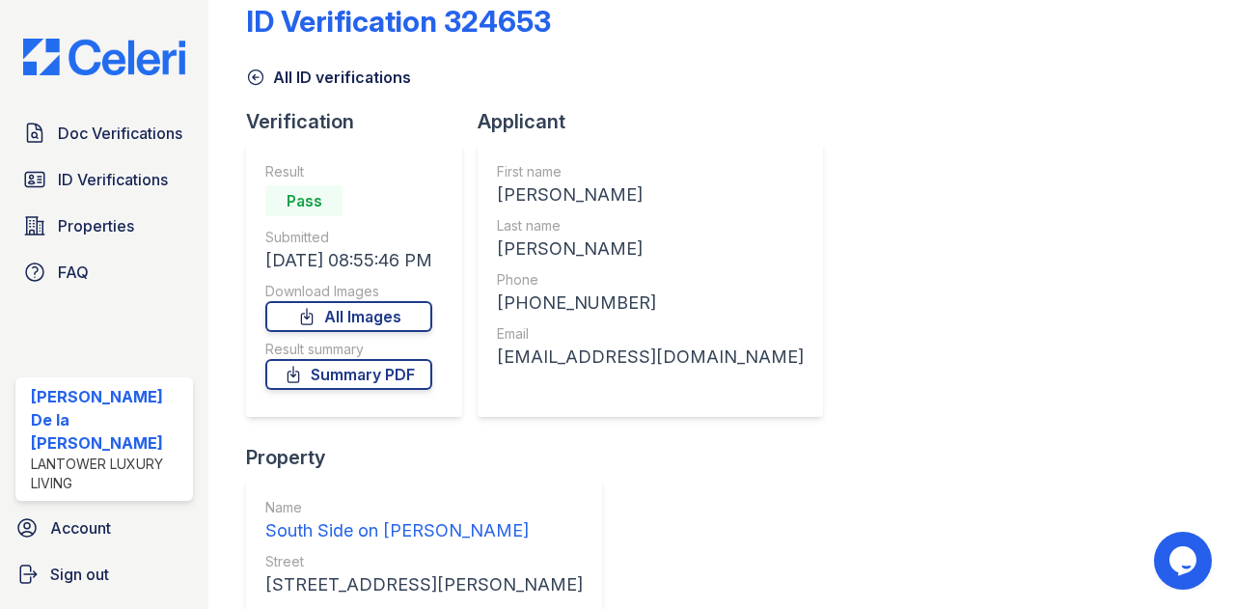
scroll to position [0, 0]
